Goal: Communication & Community: Answer question/provide support

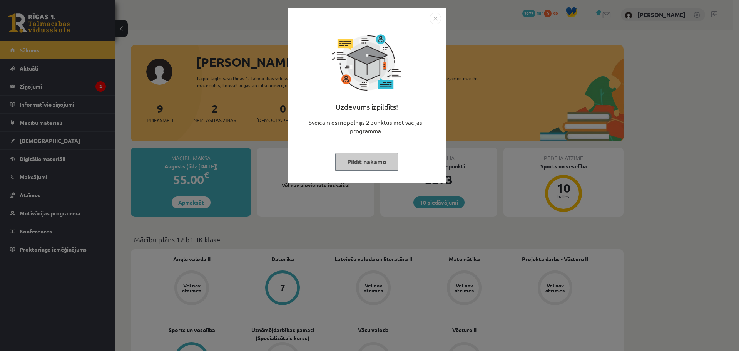
click at [377, 162] on button "Pildīt nākamo" at bounding box center [366, 162] width 63 height 18
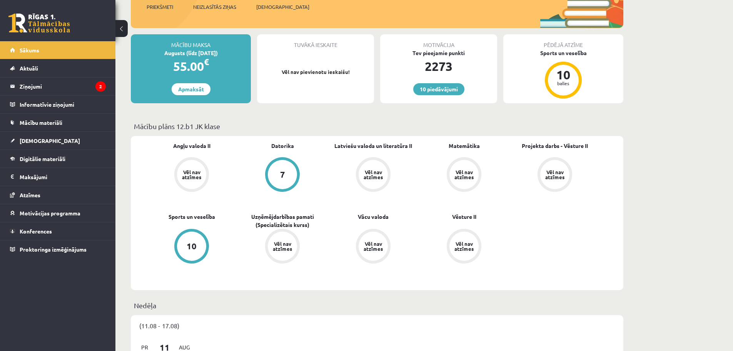
scroll to position [116, 0]
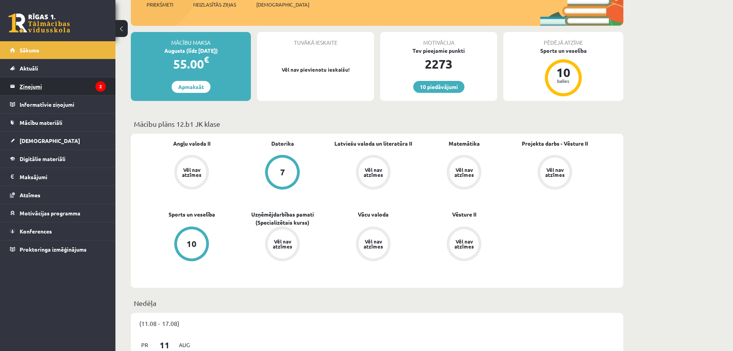
click at [35, 89] on legend "Ziņojumi 2" at bounding box center [63, 86] width 86 height 18
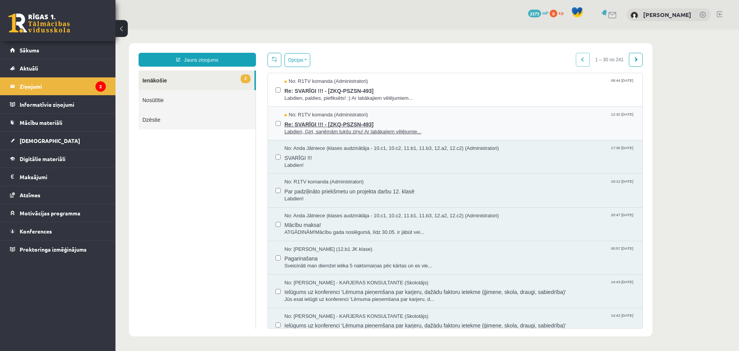
click at [316, 121] on span "Re: SVARĪGI !!! - [ZKQ-PSZSN-493]" at bounding box center [460, 124] width 350 height 10
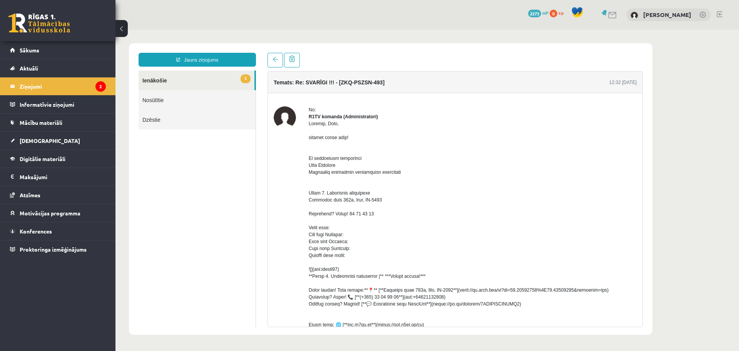
click at [172, 81] on link "1 Ienākošie" at bounding box center [197, 80] width 116 height 20
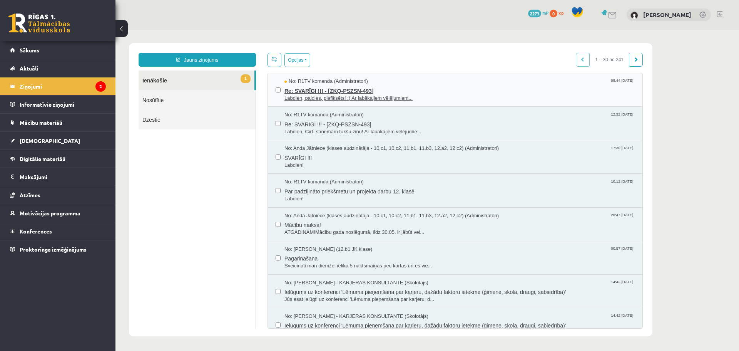
click at [315, 90] on span "Re: SVARĪGI !!! - [ZKQ-PSZSN-493]" at bounding box center [460, 90] width 350 height 10
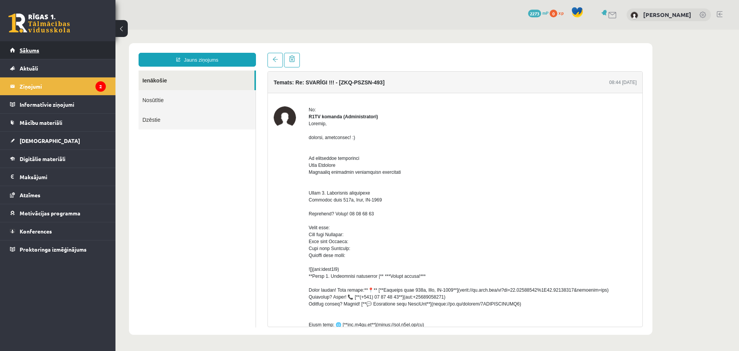
click at [26, 51] on span "Sākums" at bounding box center [30, 50] width 20 height 7
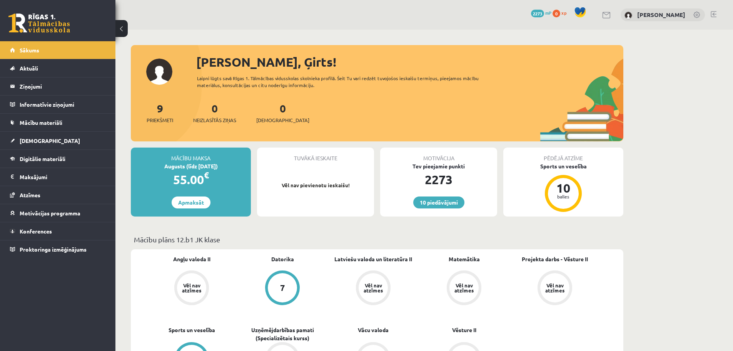
click at [712, 15] on link at bounding box center [714, 14] width 6 height 6
